Goal: Task Accomplishment & Management: Manage account settings

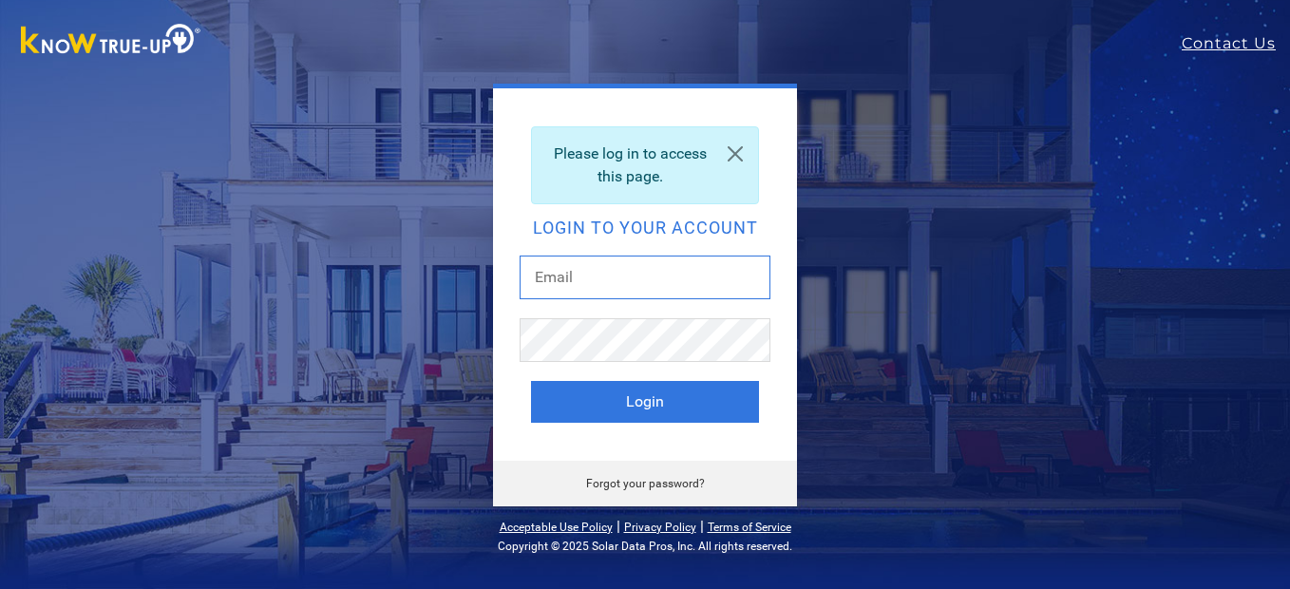
click at [584, 264] on input "text" at bounding box center [645, 278] width 251 height 44
type input "[EMAIL_ADDRESS][DOMAIN_NAME]"
click at [531, 381] on button "Login" at bounding box center [645, 402] width 228 height 42
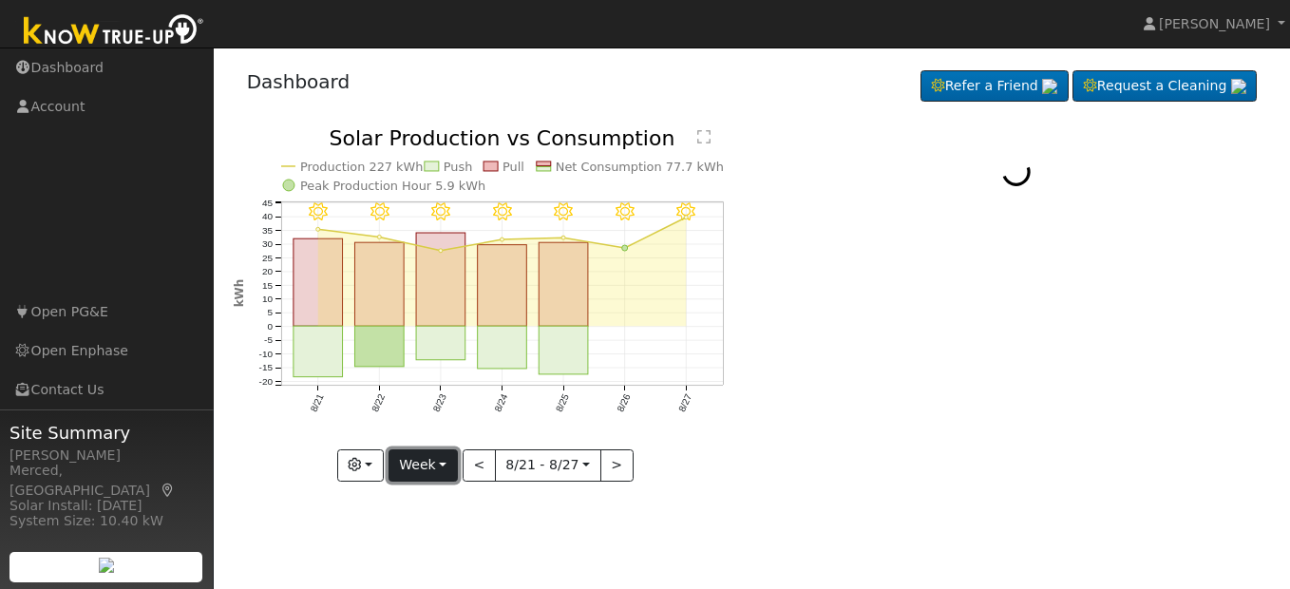
click at [448, 470] on button "Week" at bounding box center [423, 465] width 69 height 32
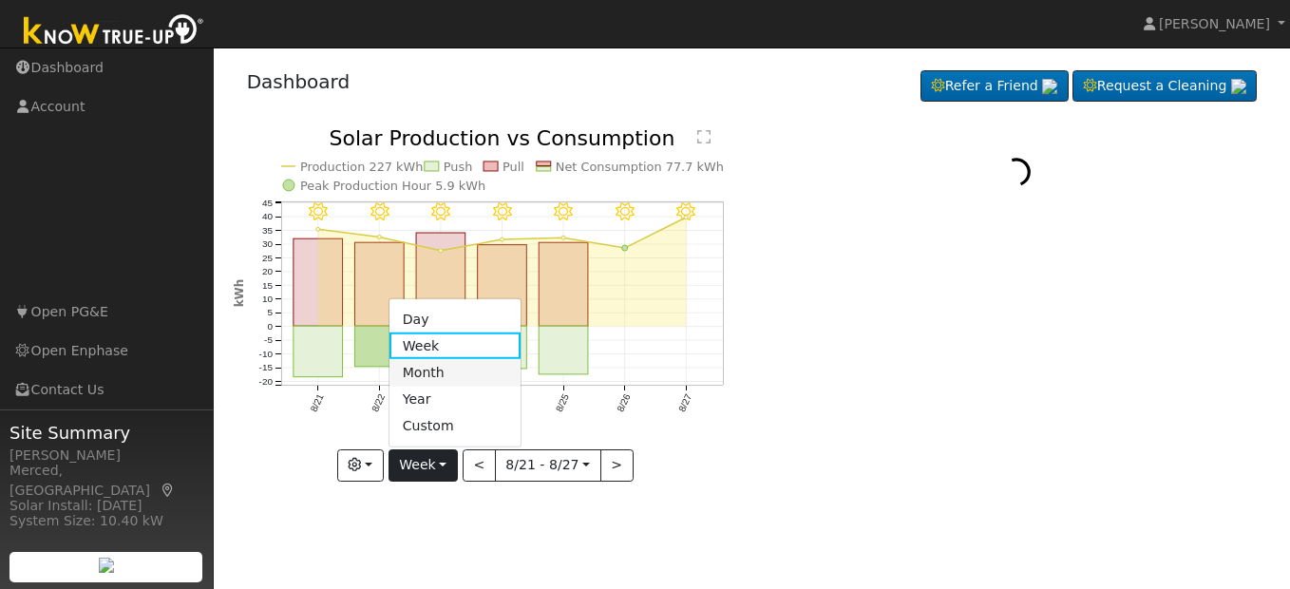
click at [449, 377] on link "Month" at bounding box center [456, 372] width 132 height 27
click at [0, 0] on div at bounding box center [0, 0] width 0 height 0
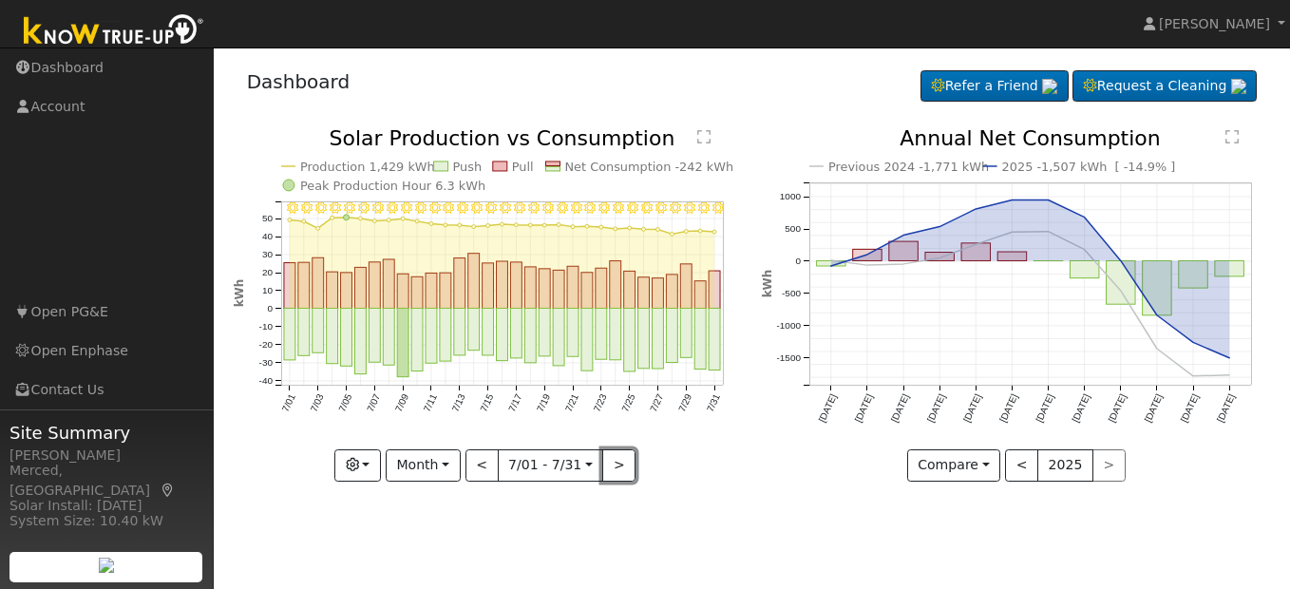
click at [628, 463] on button ">" at bounding box center [618, 465] width 33 height 32
type input "[DATE]"
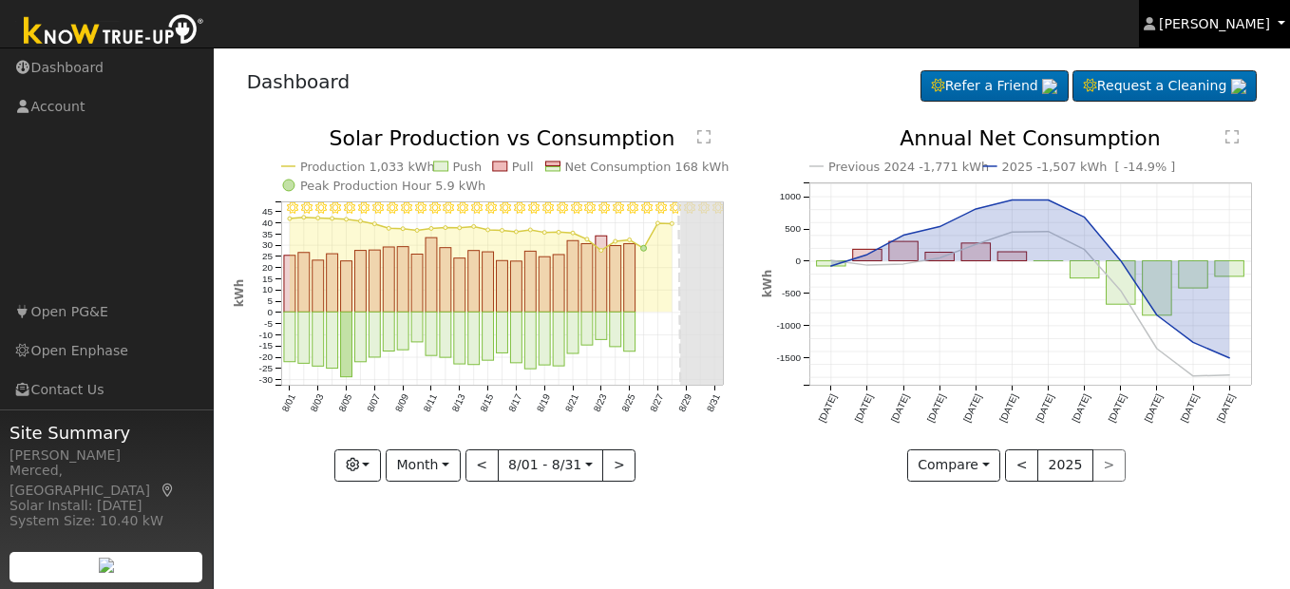
click at [1192, 33] on link "[PERSON_NAME]" at bounding box center [1215, 24] width 152 height 48
click at [1192, 32] on link "[PERSON_NAME]" at bounding box center [1215, 24] width 152 height 48
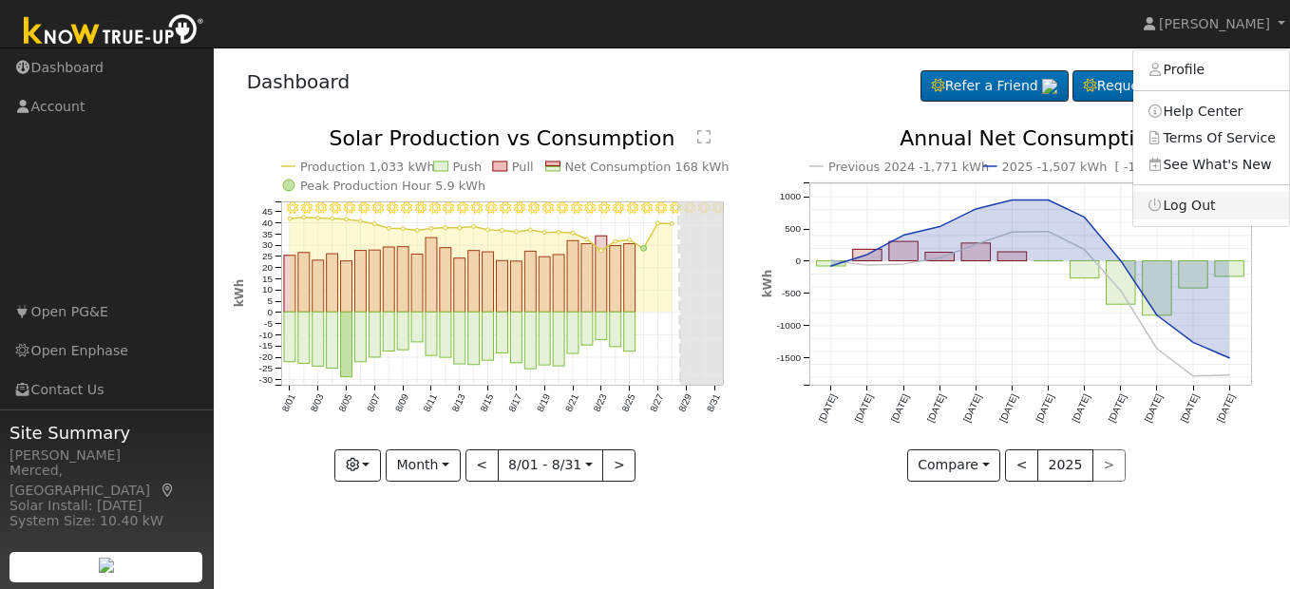
click at [1174, 210] on link "Log Out" at bounding box center [1212, 205] width 156 height 27
click at [1174, 209] on icon "Previous 2024 -1,771 kWh 2025 -1,507 kWh [ -14.9% ] [DATE] Sep '[DATE] Nov '[DA…" at bounding box center [1016, 298] width 508 height 341
